Goal: Check status: Check status

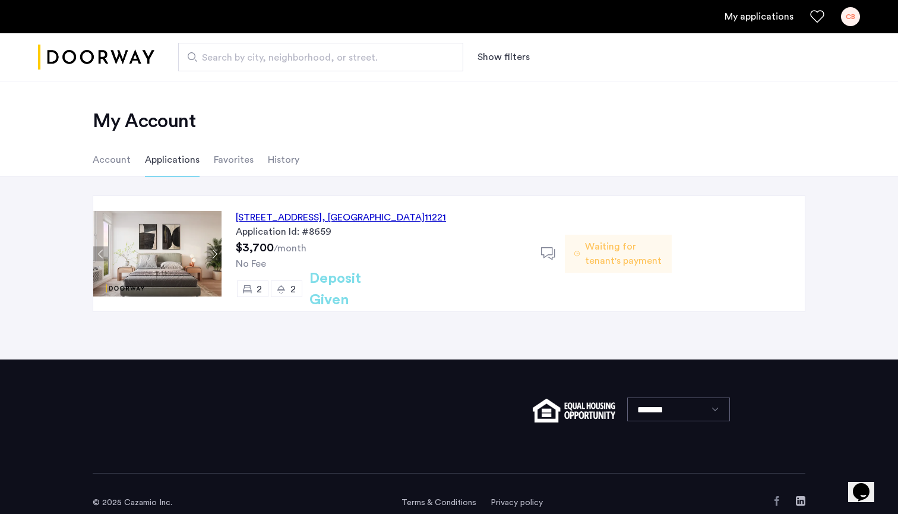
click at [779, 18] on link "My applications" at bounding box center [759, 17] width 69 height 14
drag, startPoint x: 742, startPoint y: 2, endPoint x: 849, endPoint y: 19, distance: 107.6
click at [849, 19] on div "CB" at bounding box center [850, 16] width 19 height 19
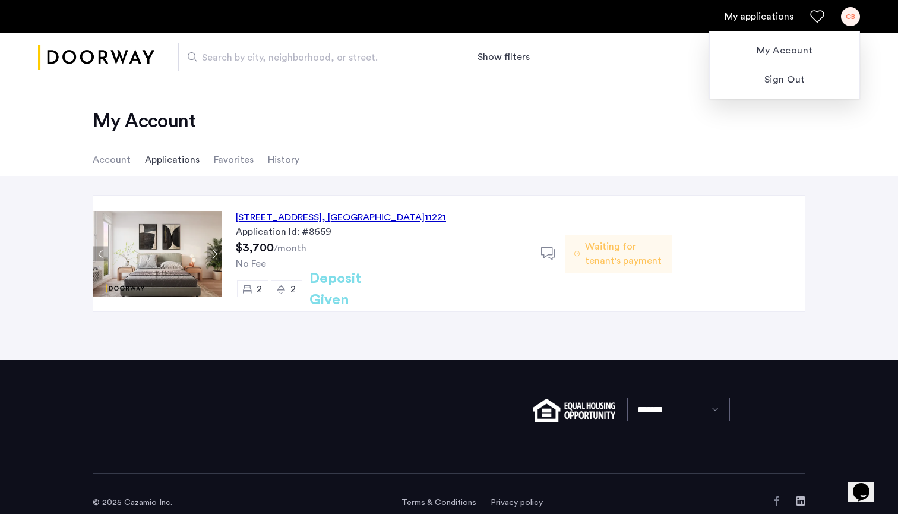
click at [767, 22] on div at bounding box center [449, 257] width 898 height 514
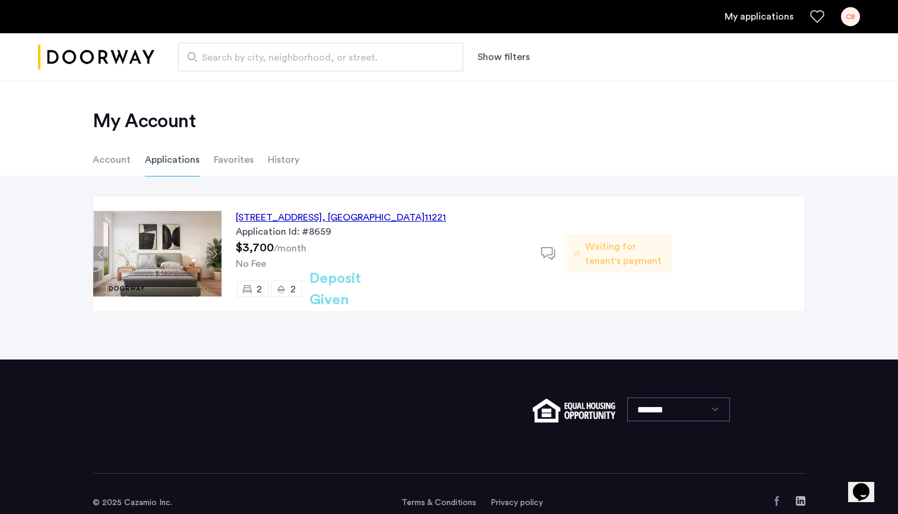
click at [767, 18] on link "My applications" at bounding box center [759, 17] width 69 height 14
click at [625, 240] on span "Waiting for tenant's payment" at bounding box center [623, 253] width 77 height 29
click at [612, 266] on span "Waiting for tenant's payment" at bounding box center [623, 253] width 77 height 29
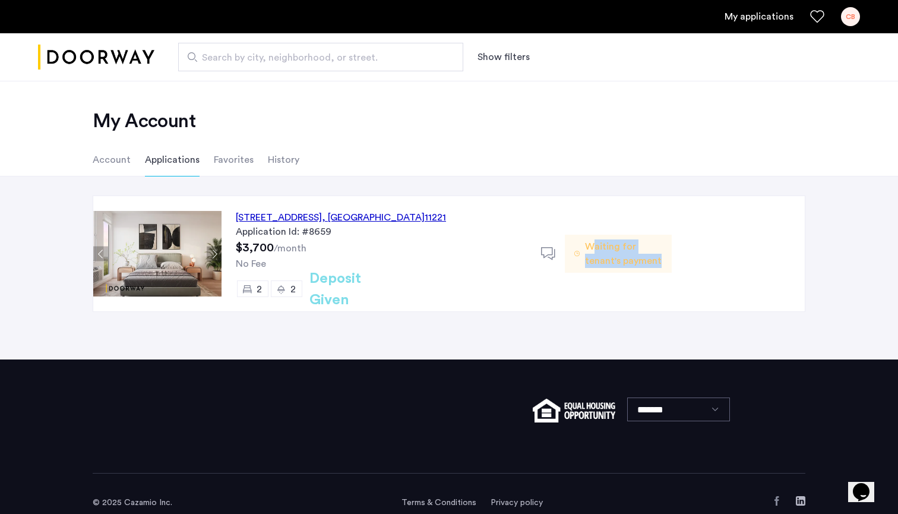
click at [612, 266] on span "Waiting for tenant's payment" at bounding box center [623, 253] width 77 height 29
click at [615, 280] on div "Waiting for tenant's payment" at bounding box center [618, 253] width 106 height 115
click at [550, 256] on icon at bounding box center [548, 253] width 15 height 15
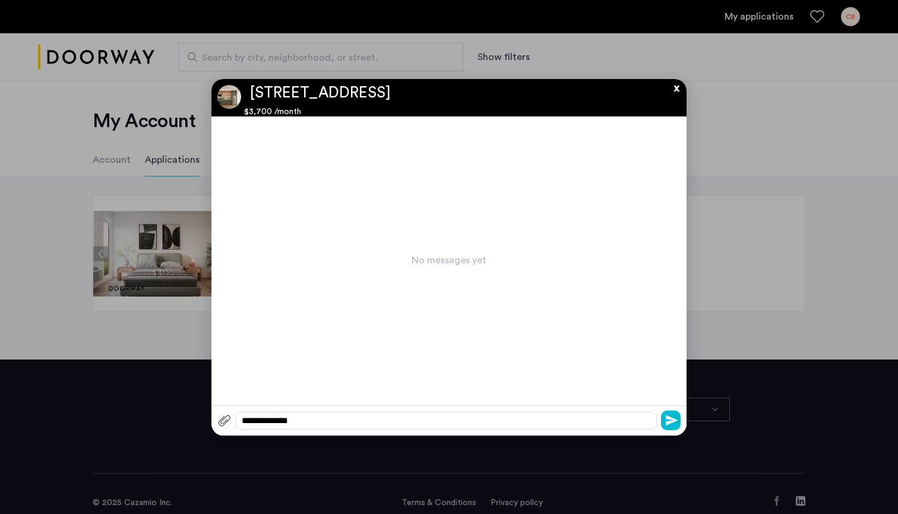
click at [678, 87] on button "x" at bounding box center [674, 85] width 18 height 13
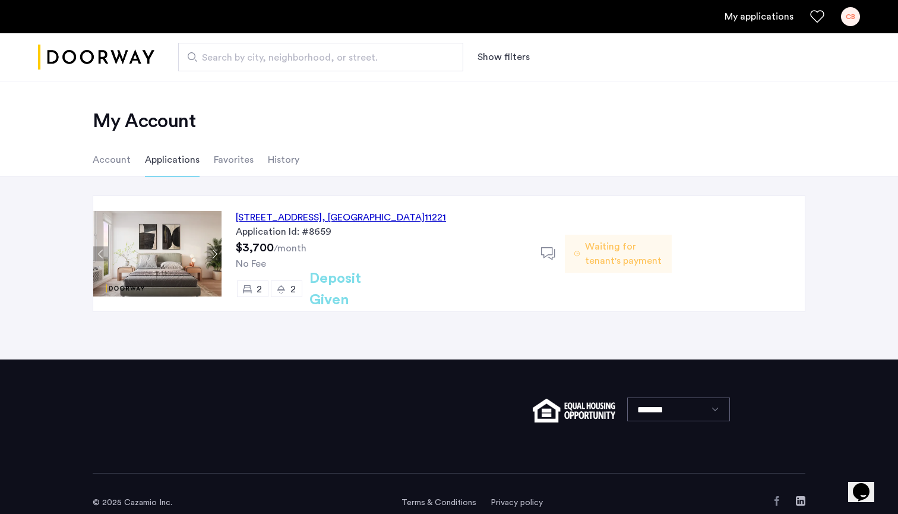
click at [118, 159] on li "Account" at bounding box center [112, 159] width 38 height 33
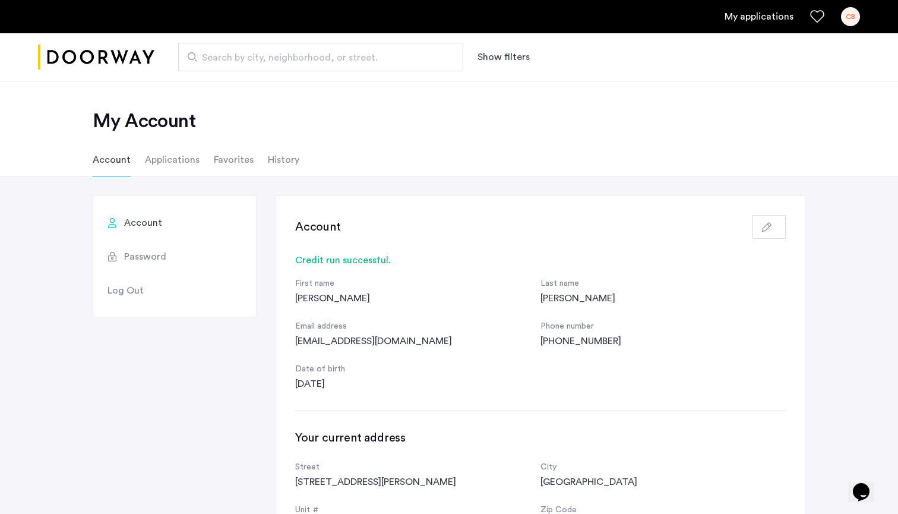
click at [184, 163] on li "Applications" at bounding box center [172, 159] width 55 height 33
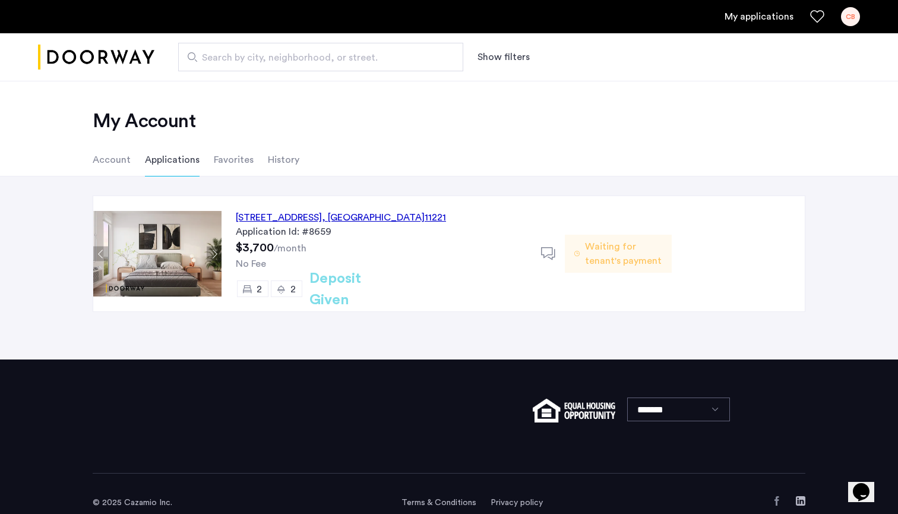
click at [285, 159] on li "History" at bounding box center [283, 159] width 31 height 33
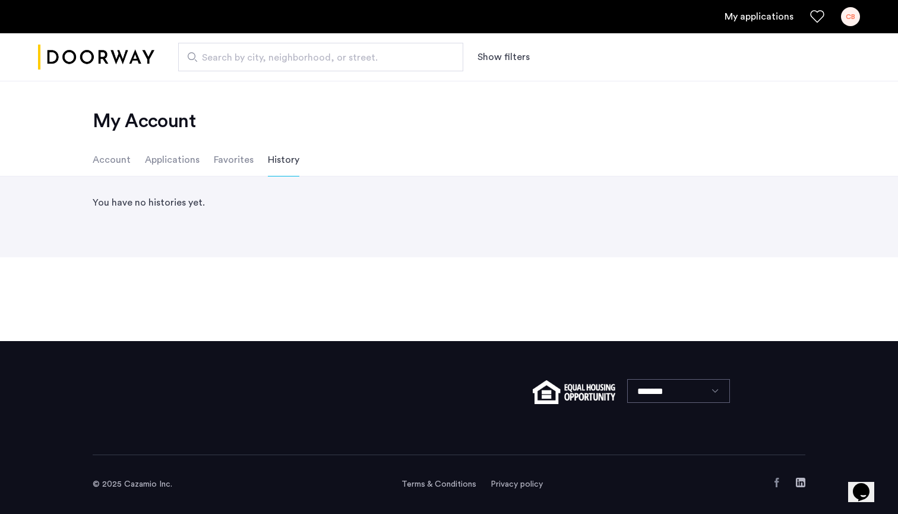
click at [185, 157] on li "Applications" at bounding box center [172, 159] width 55 height 33
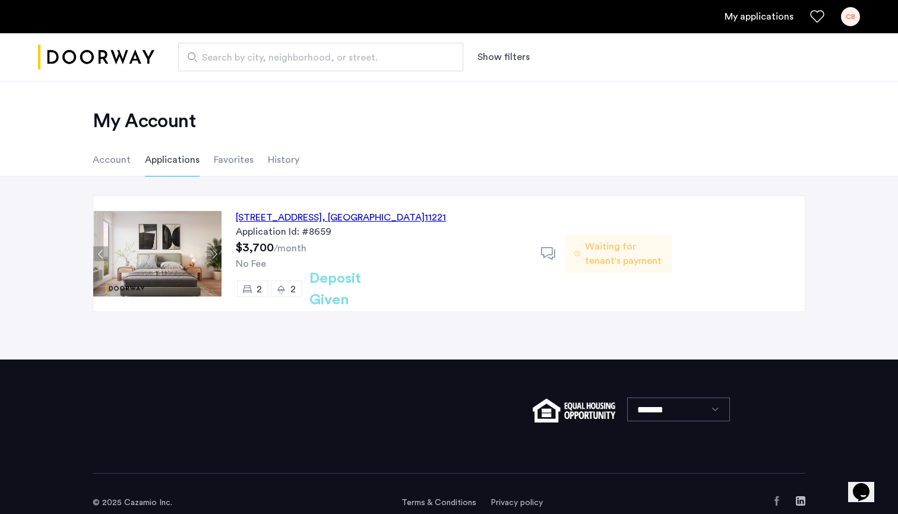
click at [598, 250] on span "Waiting for tenant's payment" at bounding box center [623, 253] width 77 height 29
click at [579, 255] on icon at bounding box center [577, 254] width 6 height 10
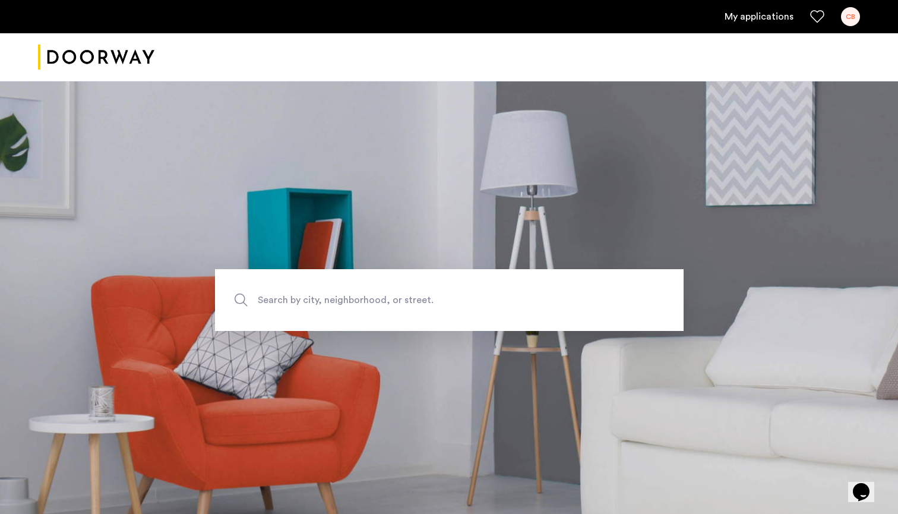
click at [769, 17] on link "My applications" at bounding box center [759, 17] width 69 height 14
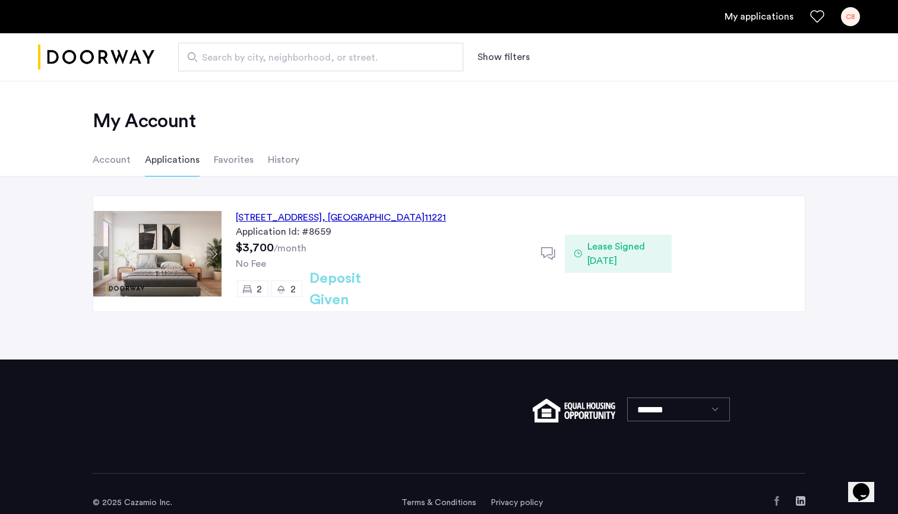
click at [609, 251] on span "Lease Signed [DATE]" at bounding box center [624, 253] width 75 height 29
click at [609, 261] on span "Lease Signed [DATE]" at bounding box center [624, 253] width 75 height 29
